Goal: Communication & Community: Answer question/provide support

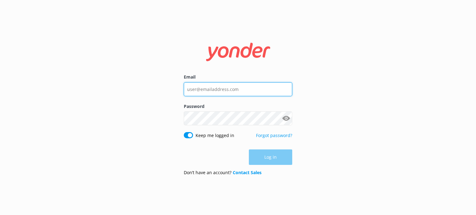
type input "[EMAIL_ADDRESS][DOMAIN_NAME]"
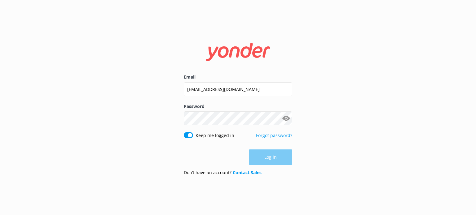
click at [271, 163] on div "Log in" at bounding box center [238, 157] width 108 height 15
click at [272, 159] on button "Log in" at bounding box center [270, 157] width 43 height 15
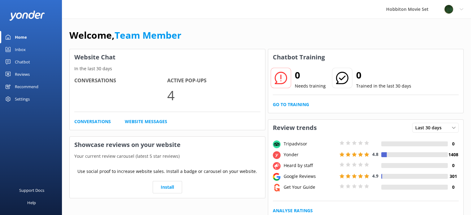
drag, startPoint x: 25, startPoint y: 49, endPoint x: 26, endPoint y: 52, distance: 3.2
click at [25, 49] on div "Inbox" at bounding box center [20, 49] width 11 height 12
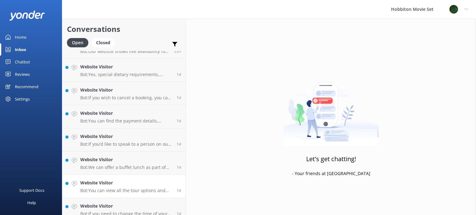
scroll to position [1183, 0]
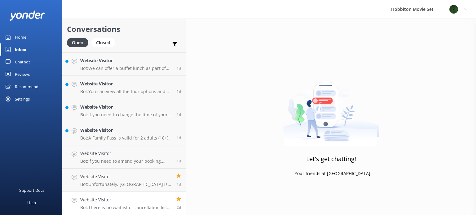
click at [138, 204] on div "Website Visitor Bot: There is no waitlist or cancellation list for the Hobbiton…" at bounding box center [125, 204] width 91 height 14
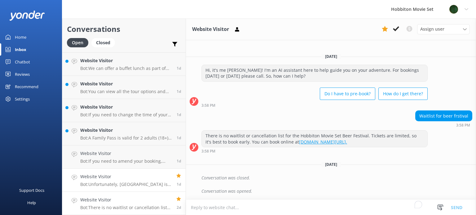
click at [138, 186] on p "Bot: Unfortunately, [GEOGRAPHIC_DATA] is closed on [DATE], [DATE]. However, you…" at bounding box center [125, 185] width 91 height 6
